Goal: Information Seeking & Learning: Learn about a topic

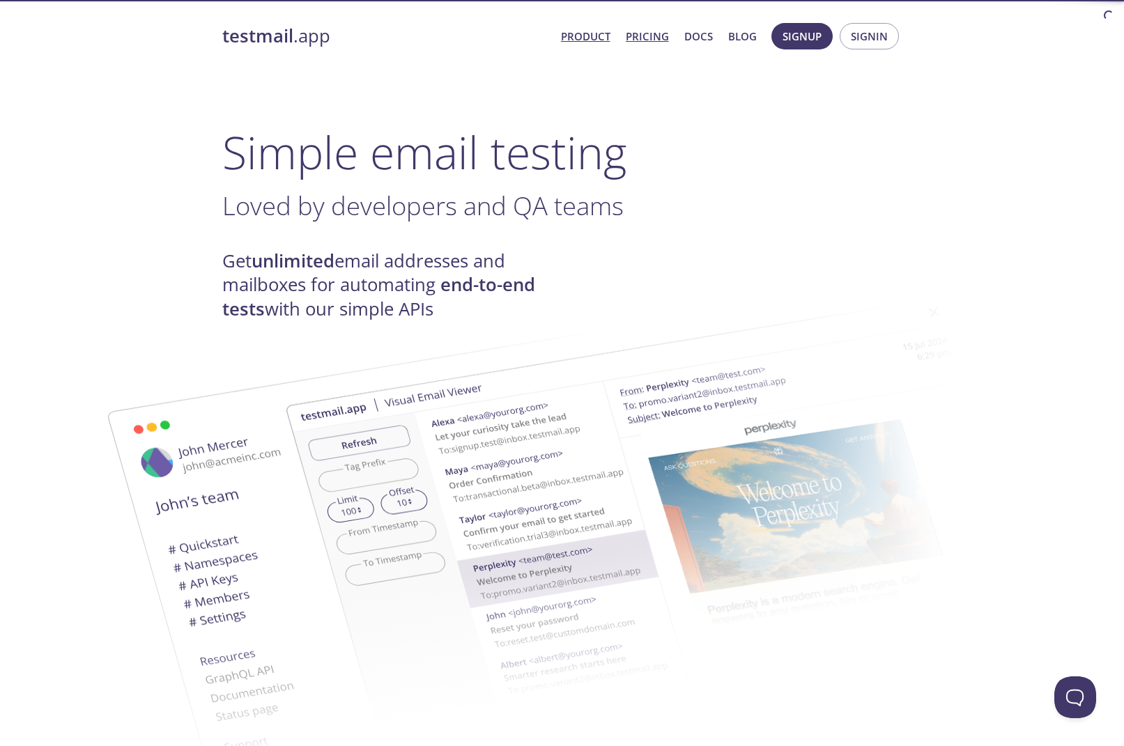
click at [652, 39] on link "Pricing" at bounding box center [647, 36] width 43 height 18
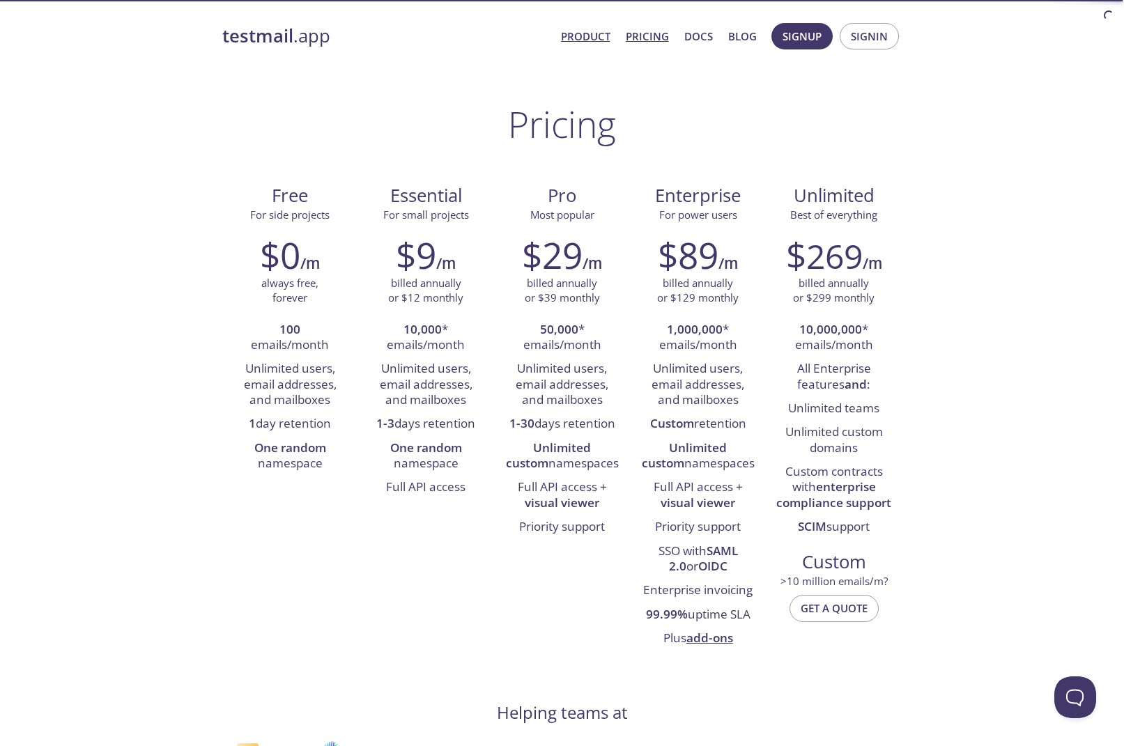
click at [599, 40] on link "Product" at bounding box center [585, 36] width 49 height 18
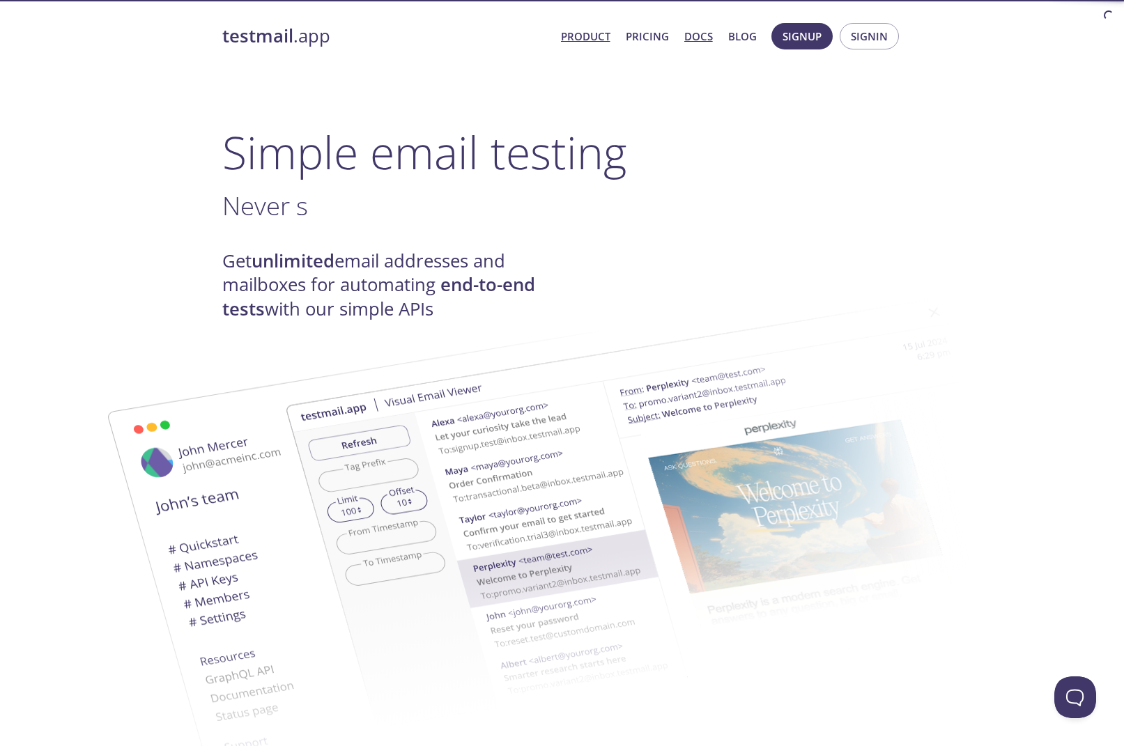
click at [704, 38] on link "Docs" at bounding box center [698, 36] width 29 height 18
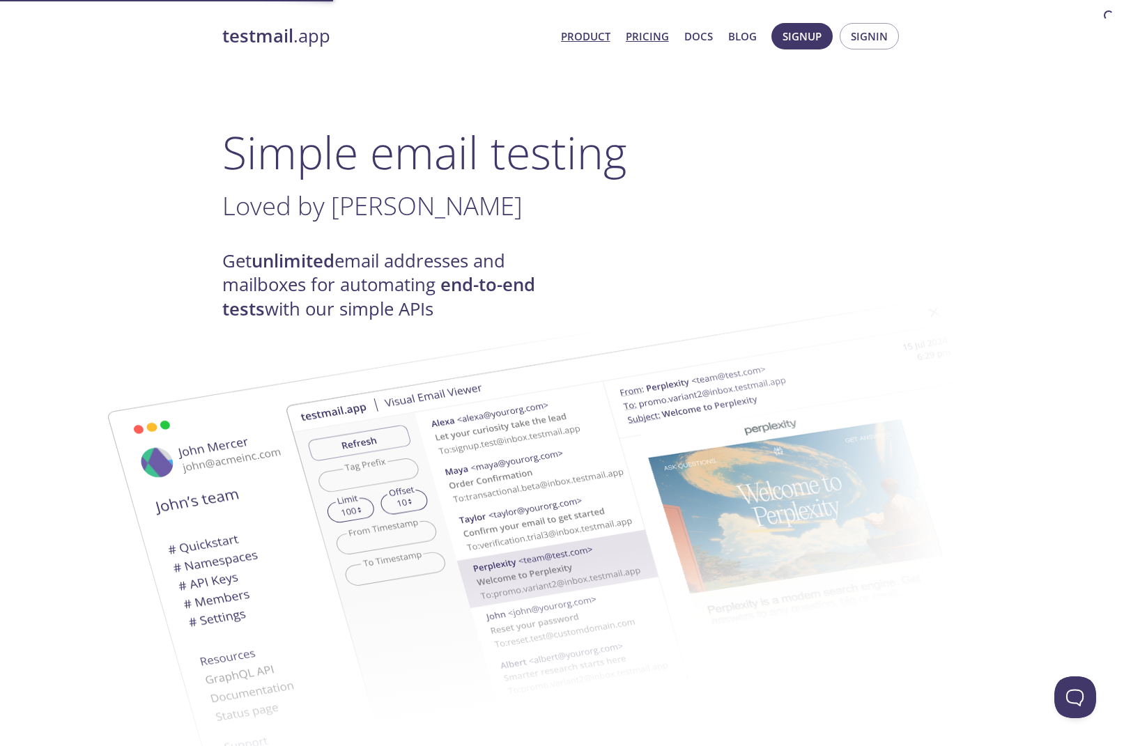
click at [669, 35] on link "Pricing" at bounding box center [647, 36] width 43 height 18
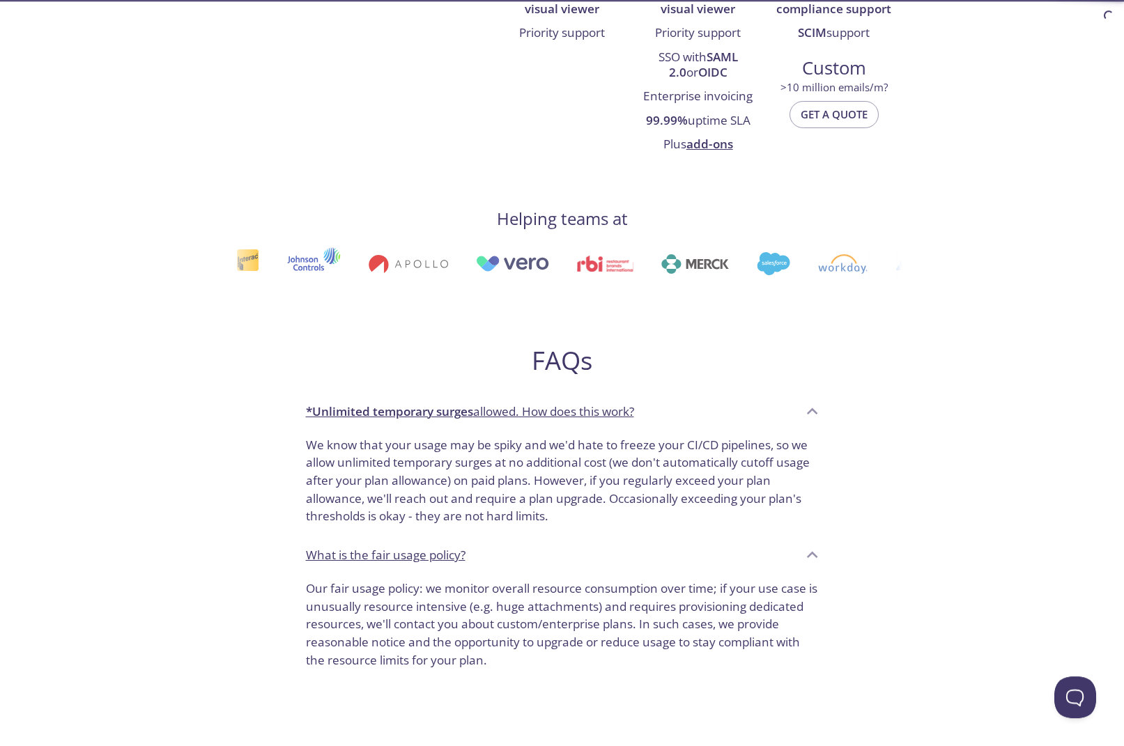
scroll to position [497, 0]
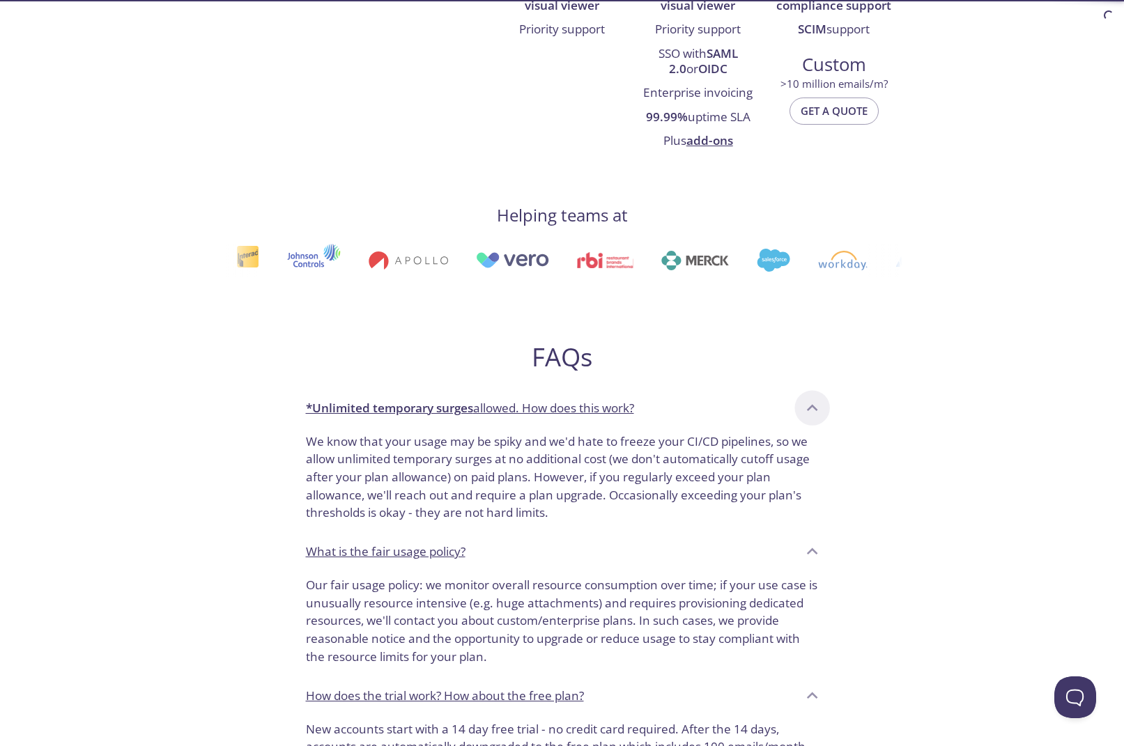
click at [798, 410] on div at bounding box center [812, 407] width 35 height 35
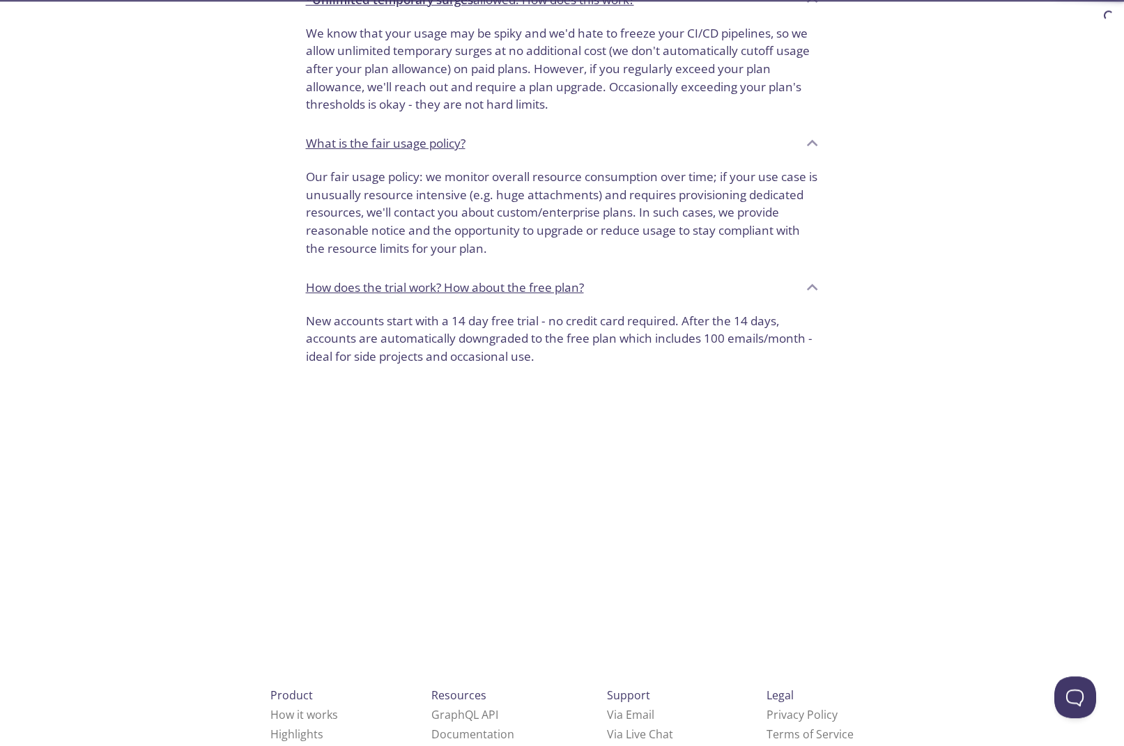
scroll to position [924, 0]
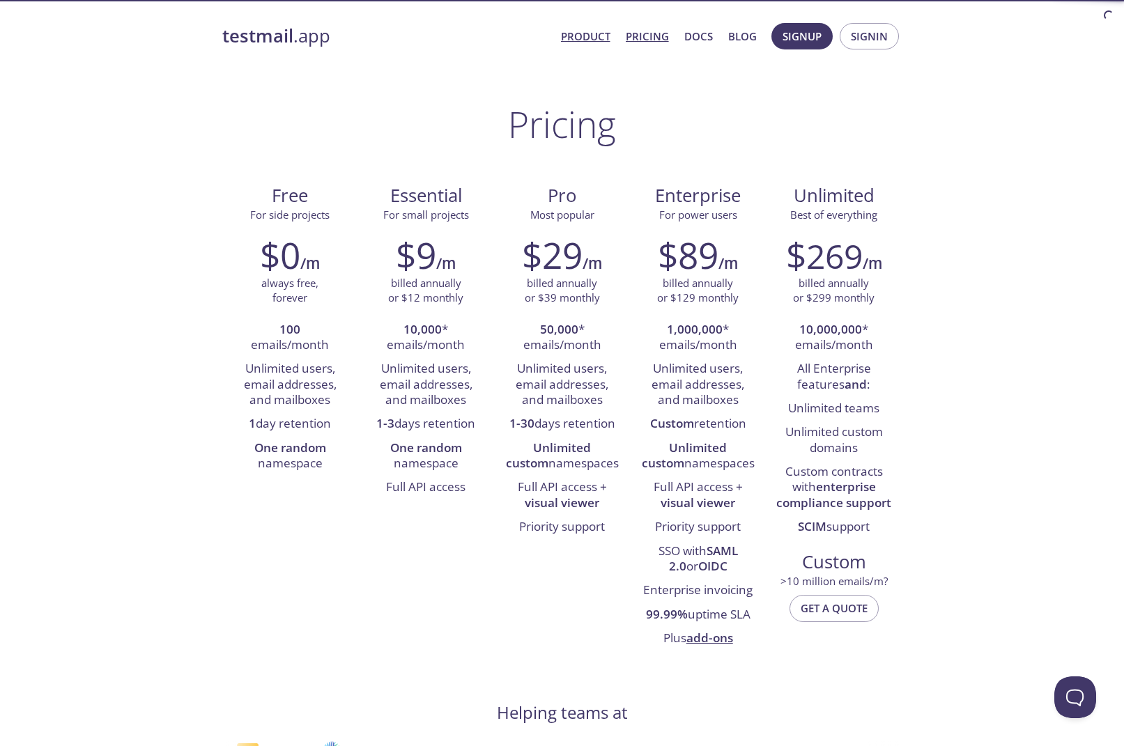
click at [575, 41] on link "Product" at bounding box center [585, 36] width 49 height 18
